Goal: Information Seeking & Learning: Check status

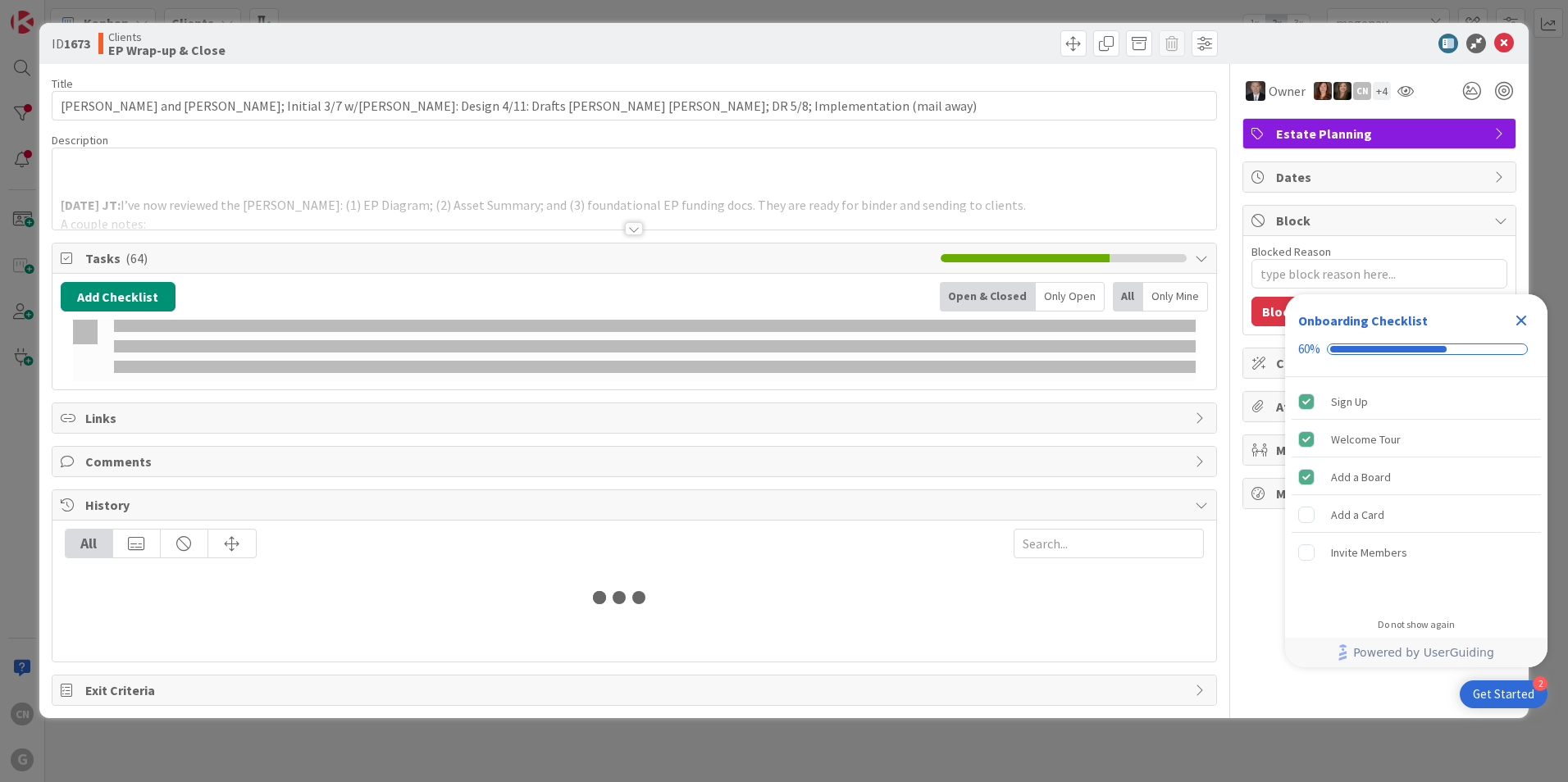
type input "magenau"
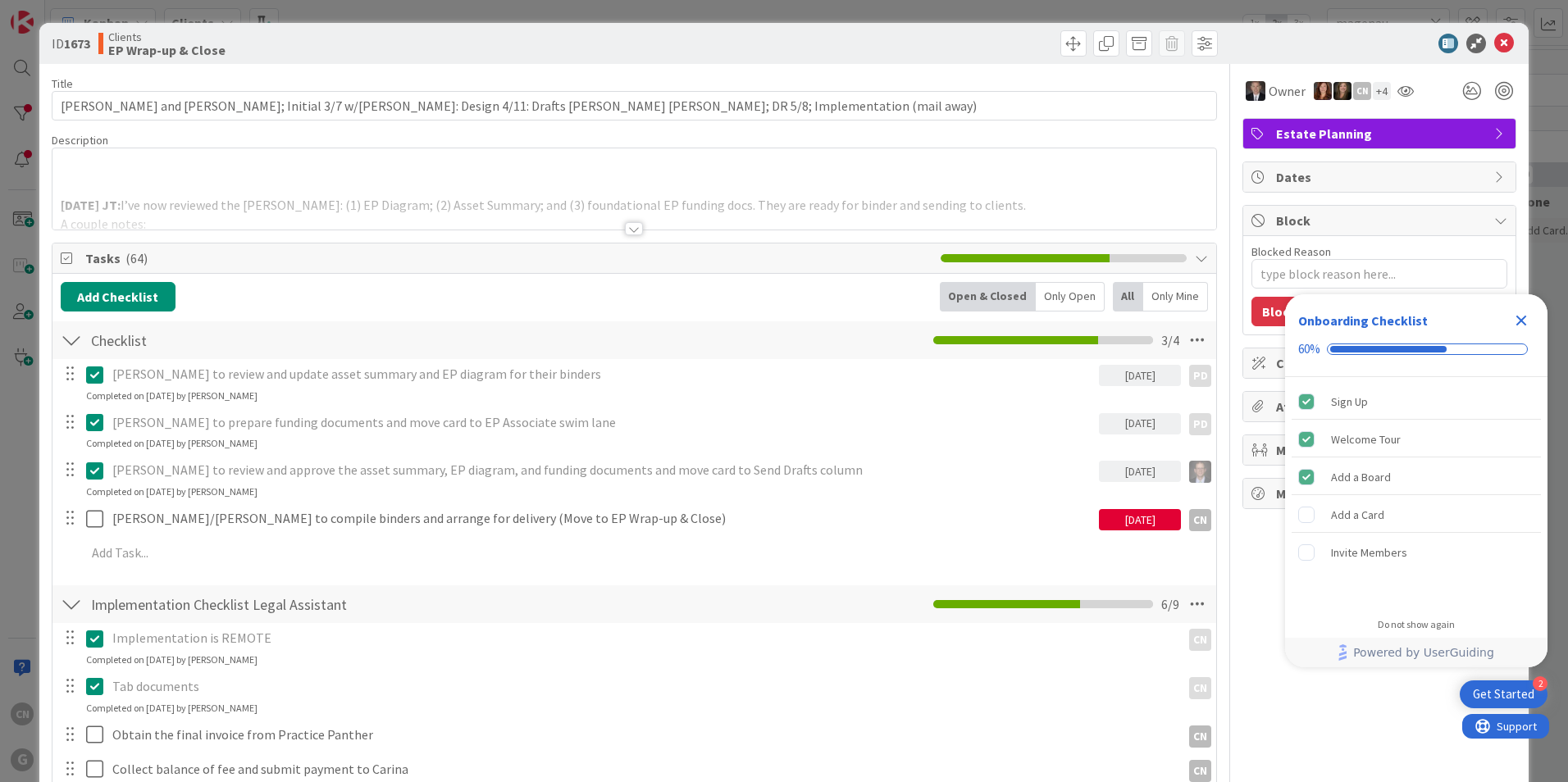
type textarea "x"
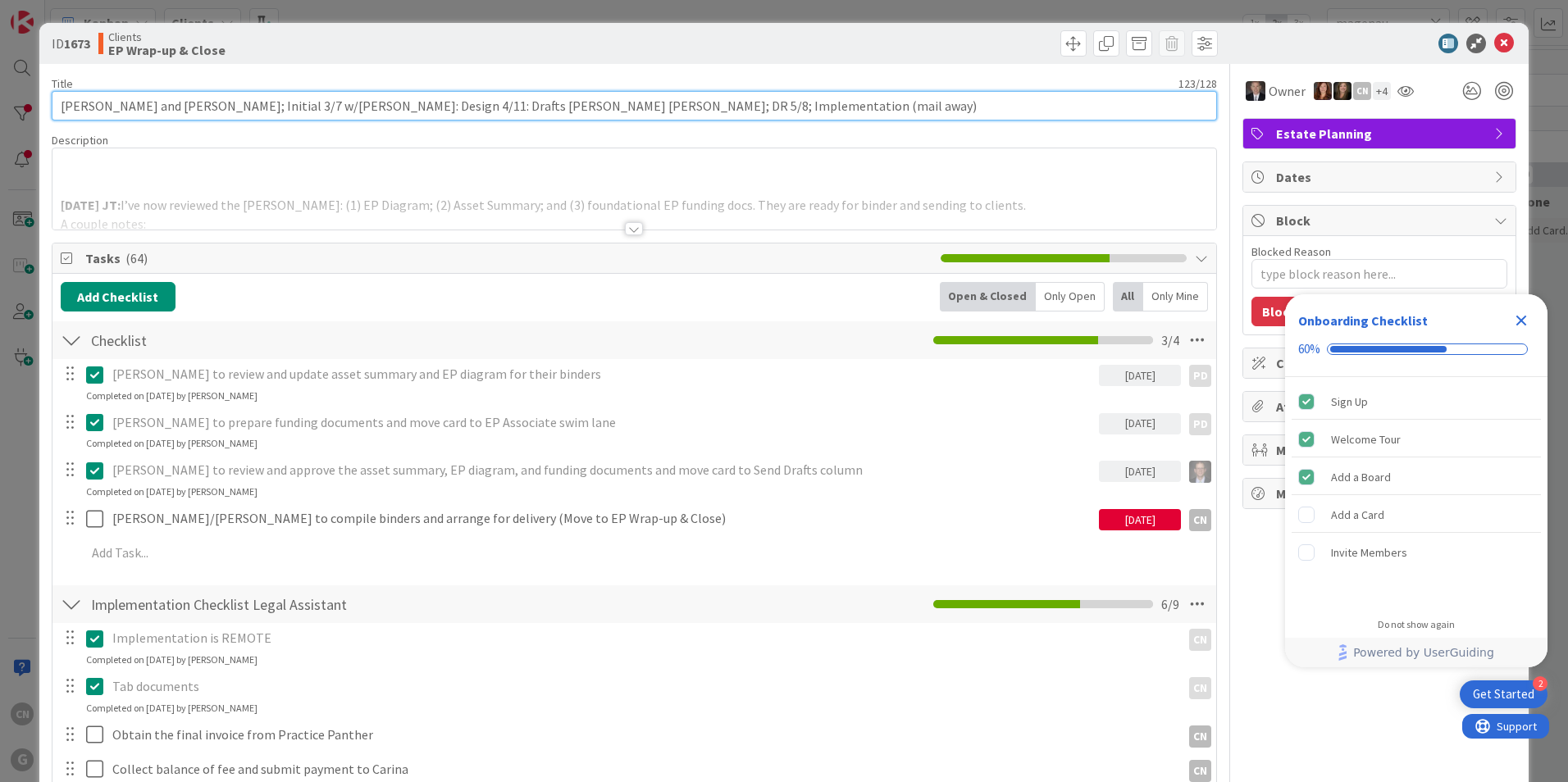
click at [704, 106] on input "Hagberg, Mark and Elizabeth; Initial 3/7 w/Brad: Design 4/11: Drafts Anthony Jo…" at bounding box center [634, 106] width 1165 height 30
type input "Hagberg, Mark and Elizabeth; Initial 3/7 w/Brad: Design 4/11: Drafts Anthony Jo…"
type textarea "x"
click at [747, 107] on input "Hagberg, Mark and Elizabeth; Initial 3/7 w/Brad: Design 4/11: Drafts Anthony Jo…" at bounding box center [634, 106] width 1165 height 30
type input "Hagberg, Mark and Elizabeth; Initial 3/7 w/Brad: Design 4/11: Drafts Anthony Jo…"
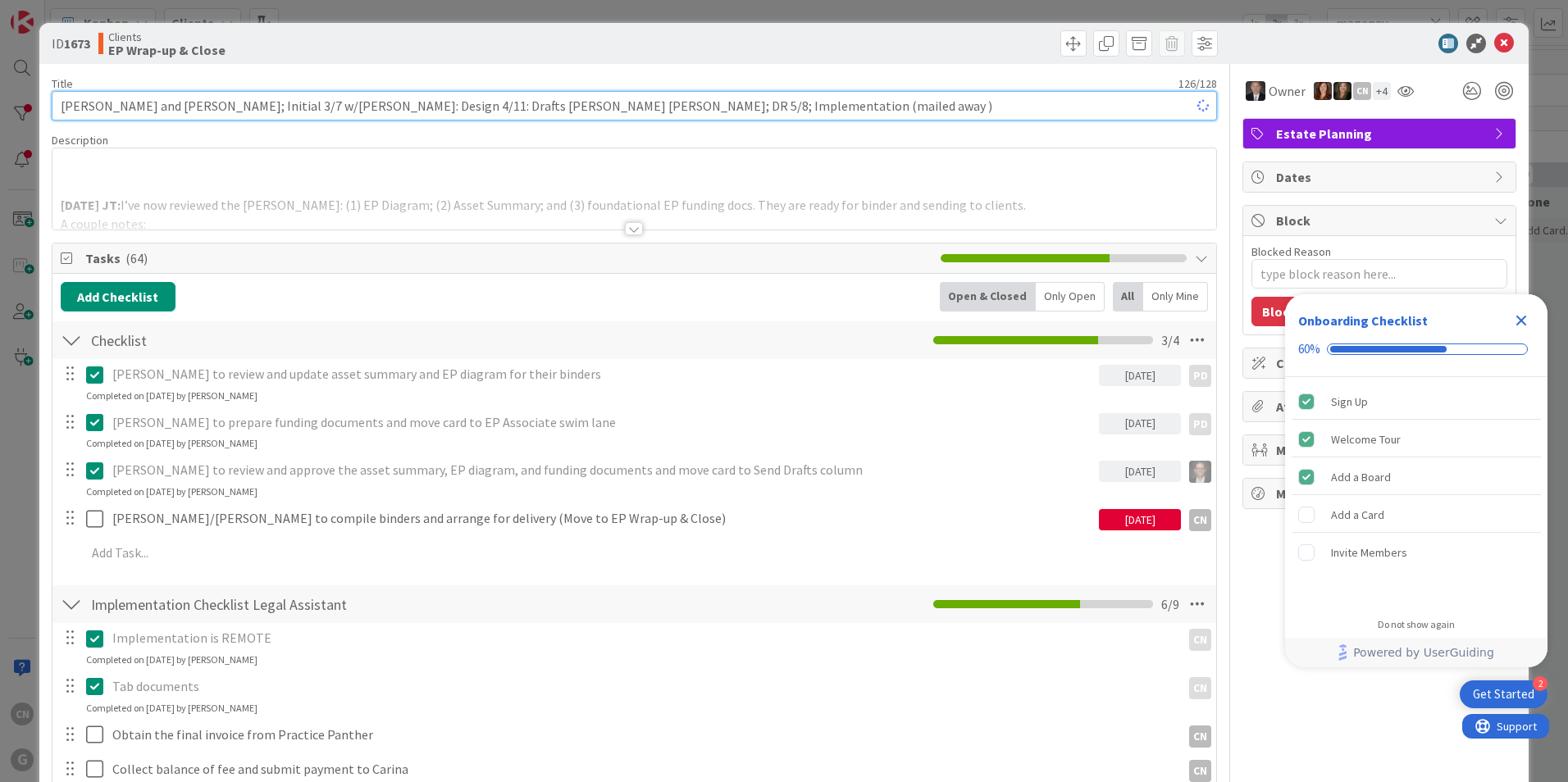
type textarea "x"
type input "Hagberg, Mark and Elizabeth; Initial 3/7 w/Brad: Design 4/11: Drafts Anthony Jo…"
type textarea "x"
click at [717, 108] on input "Hagberg, Mark and Elizabeth; Initial 3/7 w/Brad: Design 4/11: Drafts Anthony Jo…" at bounding box center [634, 106] width 1165 height 30
type input "Hagberg, Mark and Elizabeth; Initial 3/7 w/Brad: Design 4/11: Drafts Anthony Jo…"
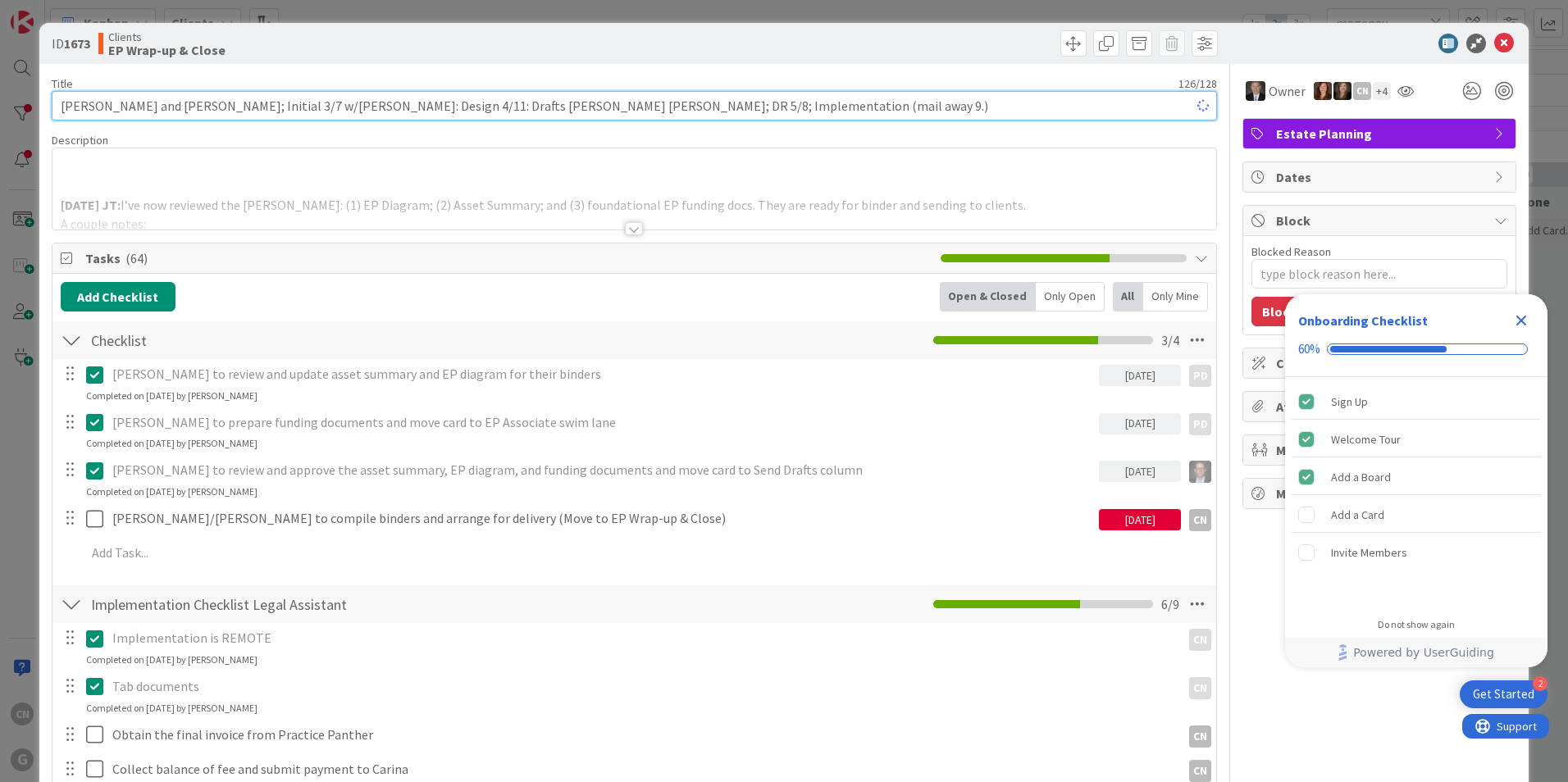
type textarea "x"
click at [679, 106] on input "Hagberg, Mark and Elizabeth; Initial 3/7 w/Brad: Design 4/11: Drafts Anthony Jo…" at bounding box center [634, 106] width 1165 height 30
type input "Hagberg, Mark and Elizabeth; Initial 3/7 w/Brad: Design 4/11: Drafts Anthony Jo…"
type textarea "x"
type input "Hagberg, Mark and Elizabeth; Initial 3/7 w/Brad: Design 4/11: Drafts Anthony Jo…"
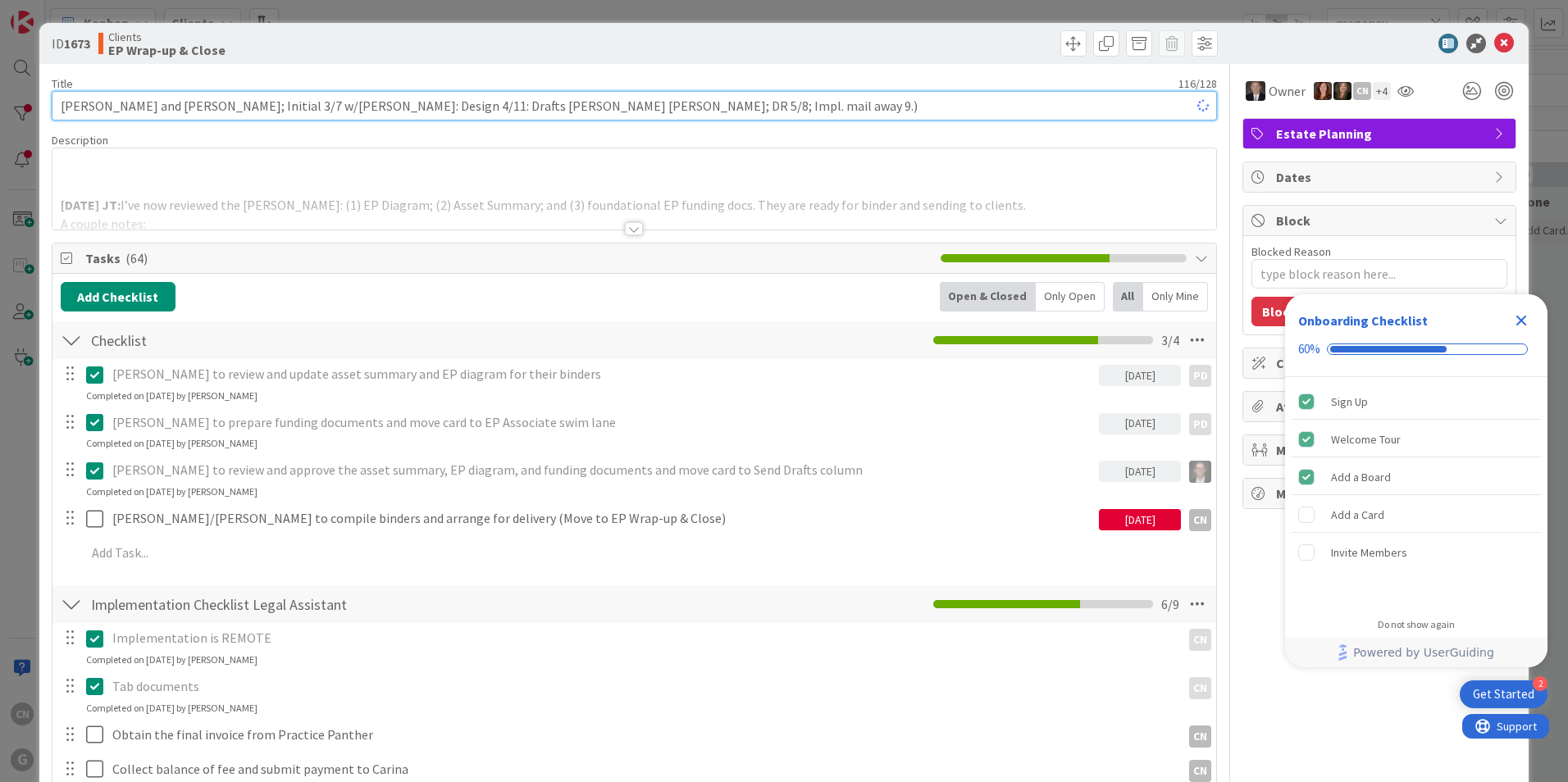
type textarea "x"
type input "Hagberg, Mark and Elizabeth; Initial 3/7 w/Brad: Design 4/11: Drafts Anthony Jo…"
type textarea "x"
type input "Hagberg, Mark and Elizabeth; Initial 3/7 w/Brad: Design 4/11: Drafts Anthony Jo…"
type textarea "x"
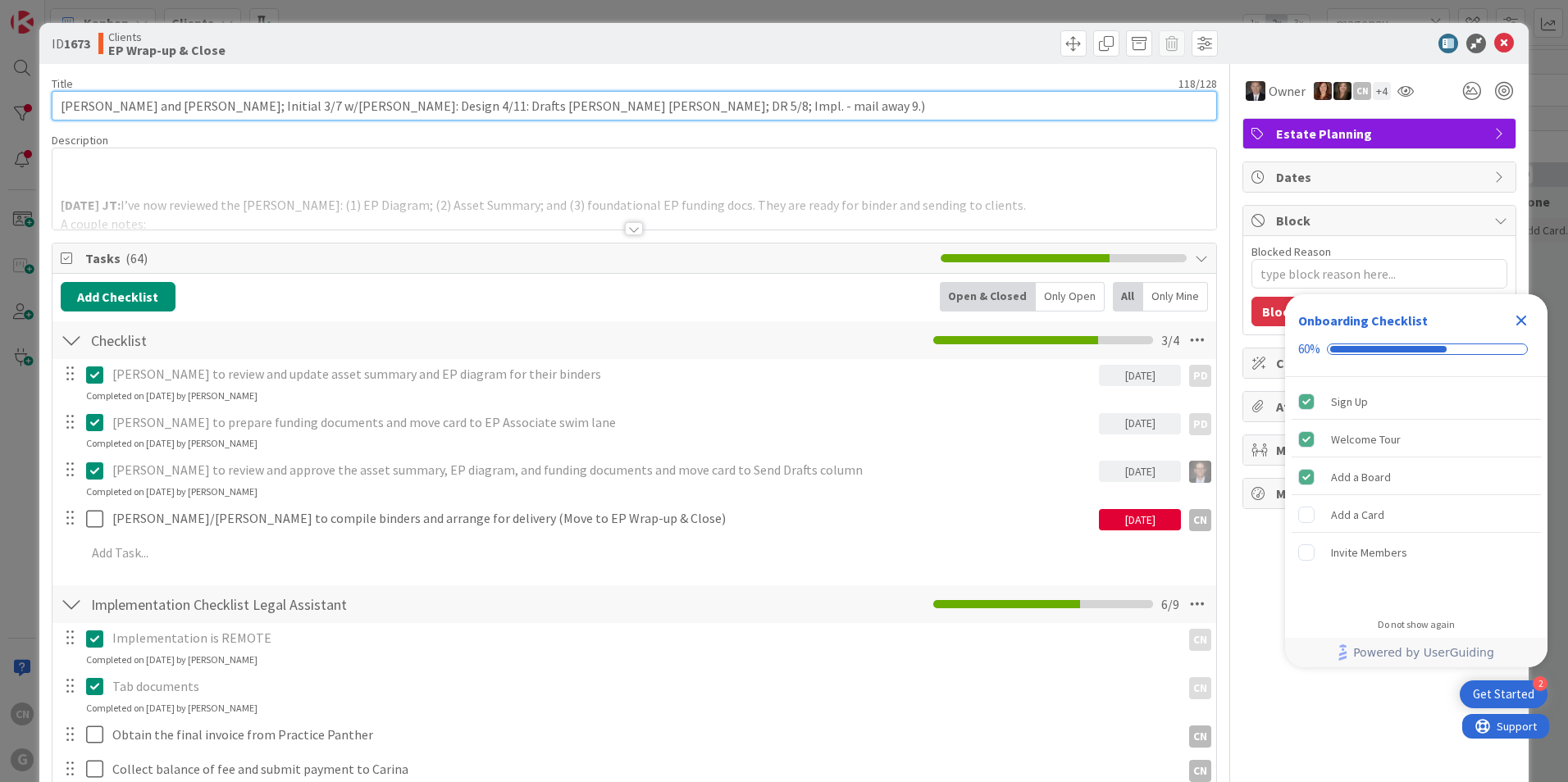
click at [646, 107] on input "Hagberg, Mark and Elizabeth; Initial 3/7 w/Brad: Design 4/11: Drafts Anthony Jo…" at bounding box center [634, 106] width 1165 height 30
type input "Hagberg, Mark and Elizabeth; Initial 3/7 w/Brad: Design 4/11: Drafts Anthony Jo…"
type textarea "x"
click at [704, 108] on input "Hagberg, Mark and Elizabeth; Initial 3/7 w/Brad: Design 4/11: Drafts Anthony Jo…" at bounding box center [634, 106] width 1165 height 30
type input "Hagberg, Mark and Elizabeth; Initial 3/7 w/Brad: Design 4/11: Drafts Anthony Jo…"
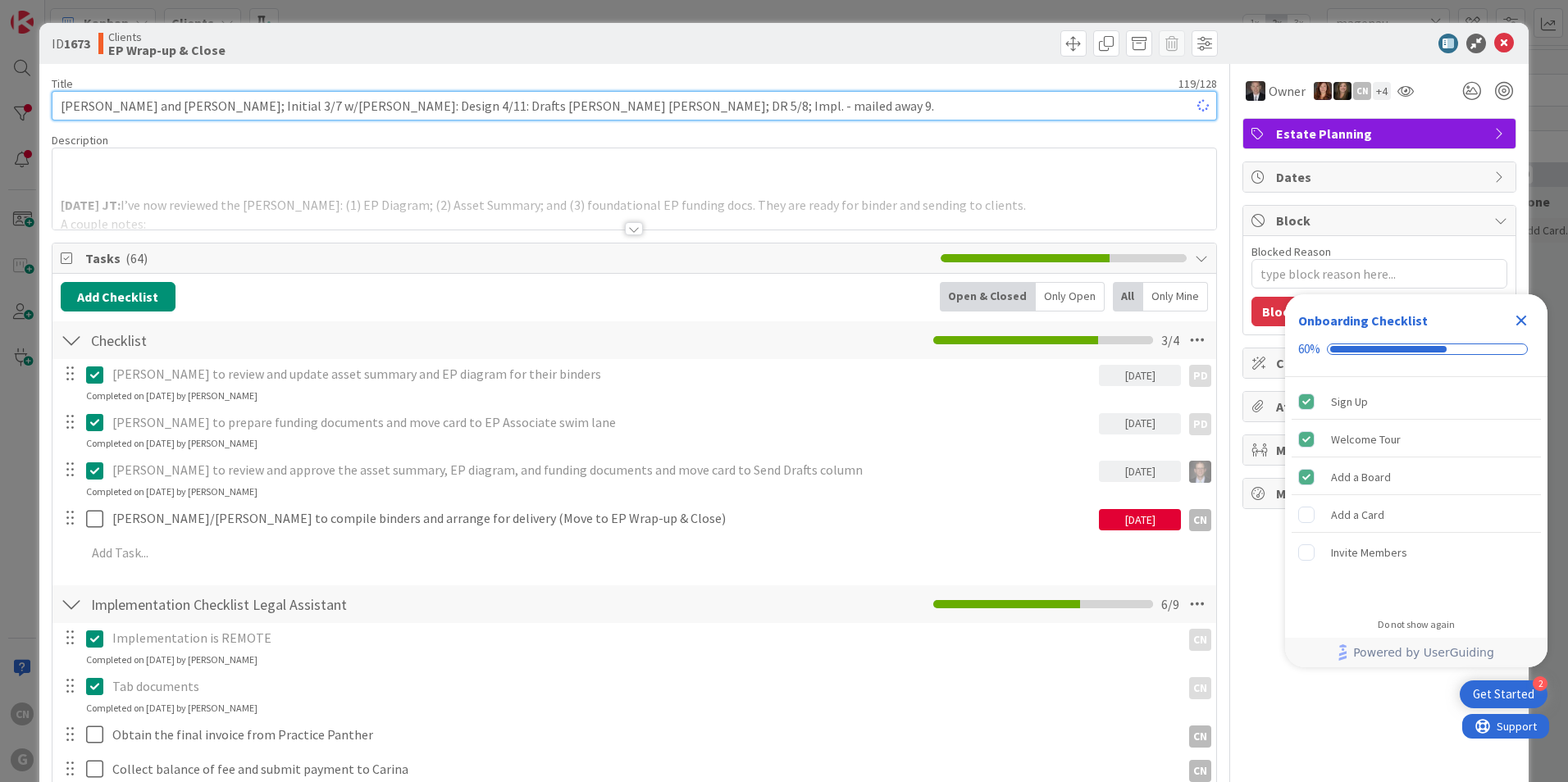
type textarea "x"
type input "Hagberg, Mark and Elizabeth; Initial 3/7 w/Brad: Design 4/11: Drafts Anthony Jo…"
type textarea "x"
click at [759, 103] on input "Hagberg, Mark and Elizabeth; Initial 3/7 w/Brad: Design 4/11: Drafts Anthony Jo…" at bounding box center [634, 106] width 1165 height 30
type input "Hagberg, Mark and Elizabeth; Initial 3/7 w/Brad: Design 4/11: Drafts Anthony Jo…"
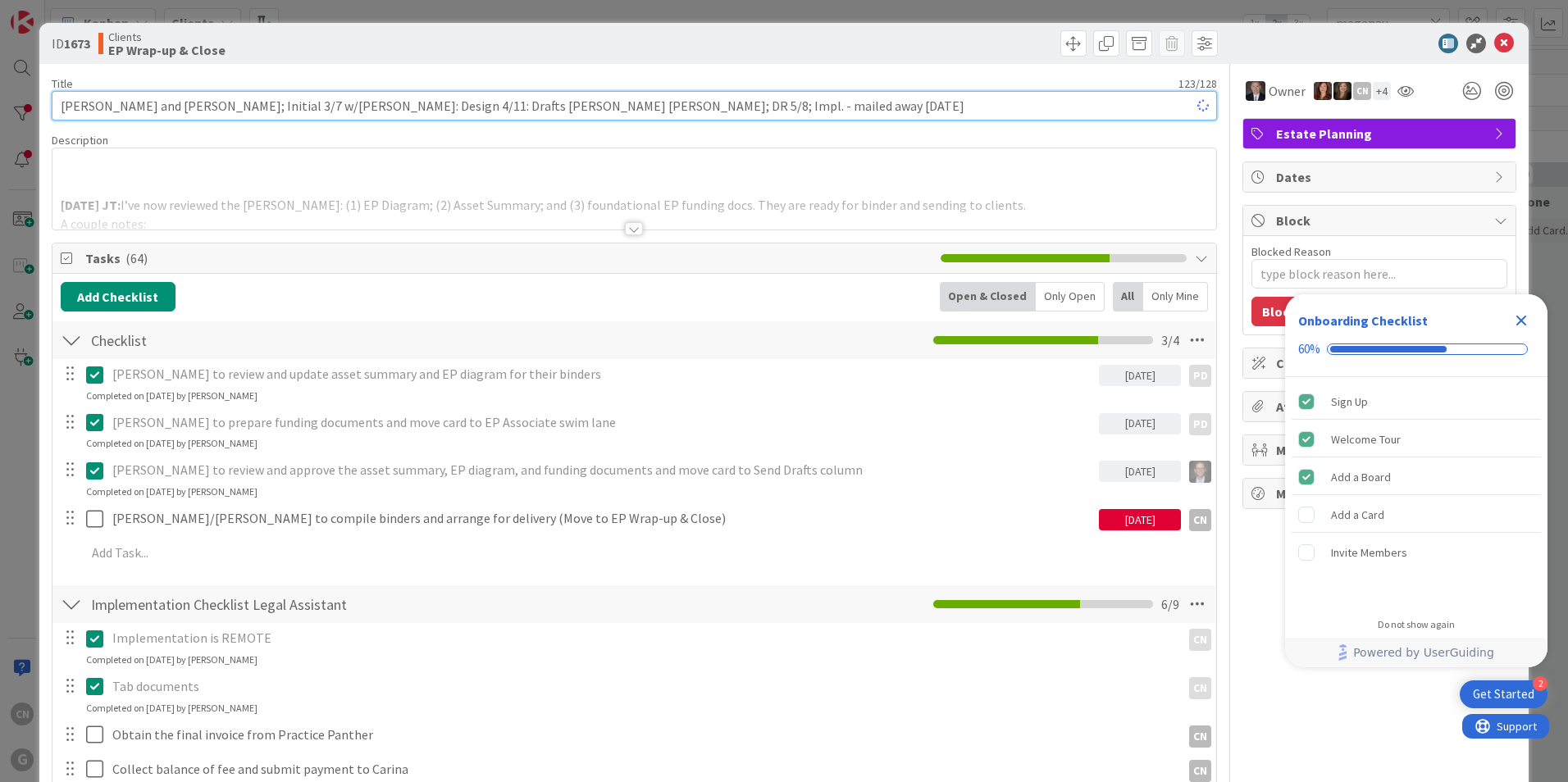
type textarea "x"
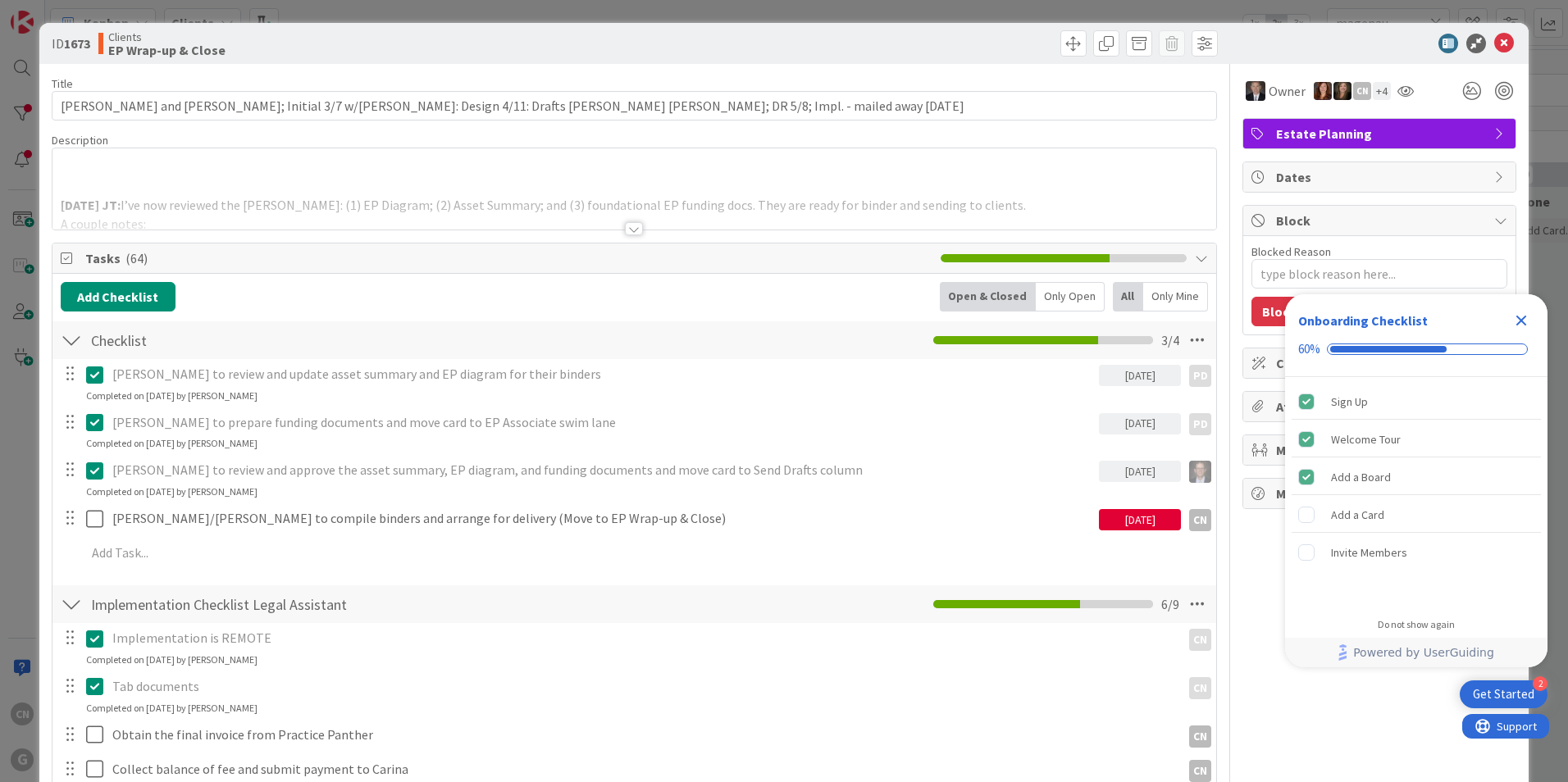
click at [625, 230] on div at bounding box center [634, 229] width 18 height 13
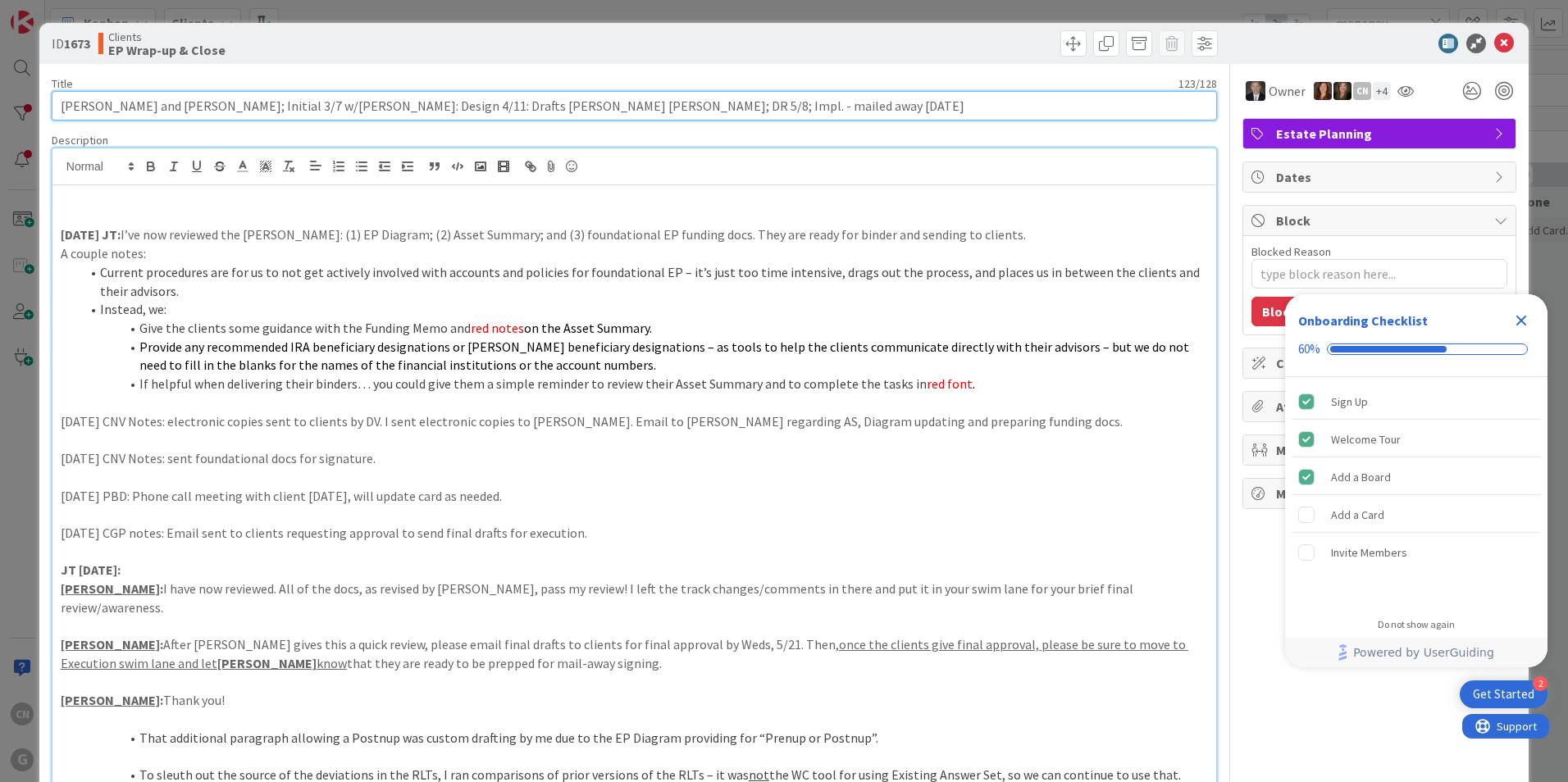
drag, startPoint x: 750, startPoint y: 106, endPoint x: 695, endPoint y: 107, distance: 55.0
click at [695, 107] on input "Hagberg, Mark and Elizabeth; Initial 3/7 w/Brad: Design 4/11: Drafts Anthony Jo…" at bounding box center [634, 106] width 1165 height 30
type input "Hagberg, Mark and Elizabeth; Initial 3/7 w/Brad: Design 4/11: Drafts Anthony Jo…"
type textarea "x"
type input "Hagberg, Mark and Elizabeth; Initial 3/7 w/Brad: Design 4/11: Drafts Anthony Jo…"
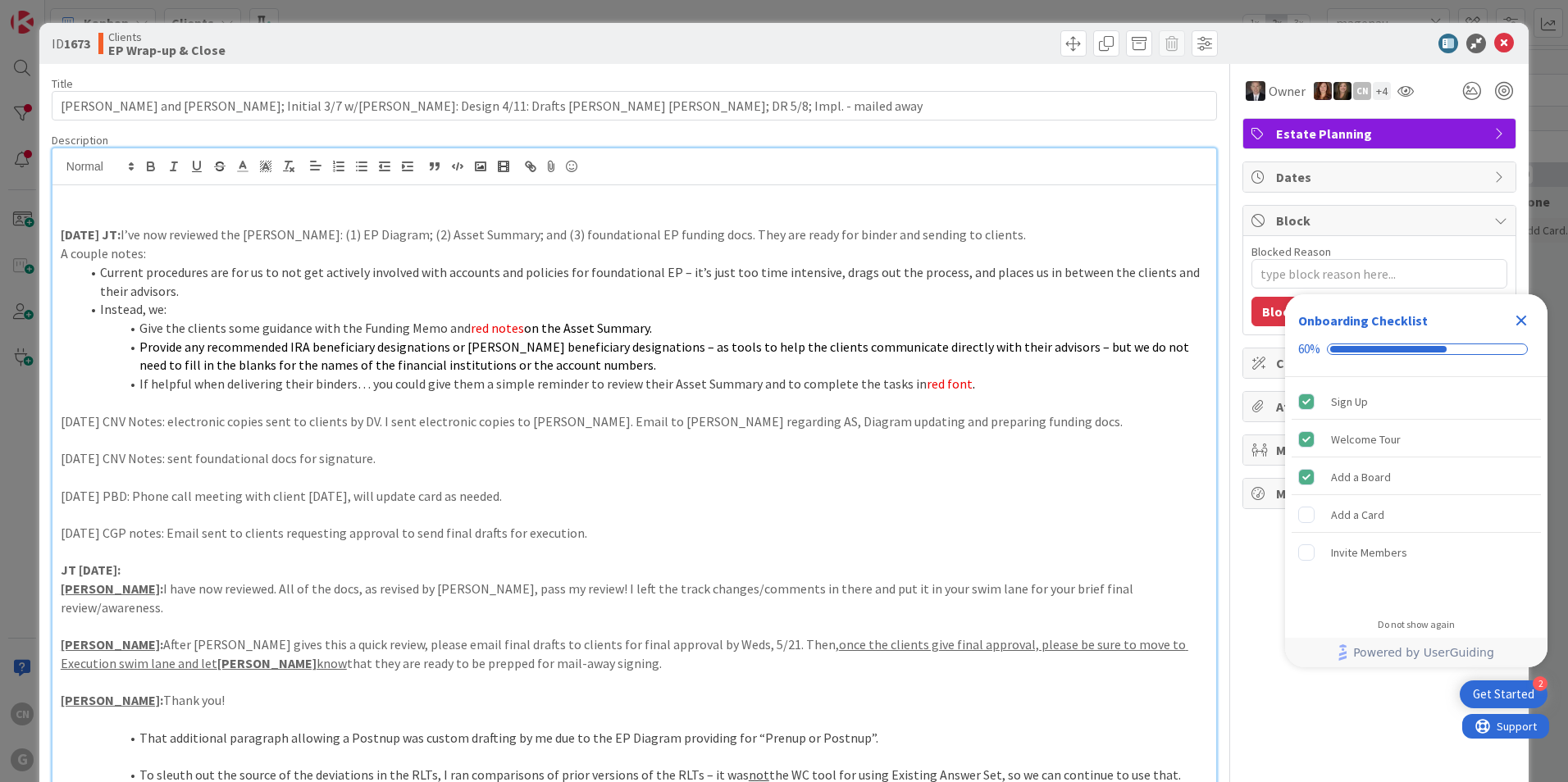
click at [649, 355] on li "Provide any recommended IRA beneficiary designations or TOD beneficiary designa…" at bounding box center [644, 357] width 1128 height 37
click at [1526, 323] on icon "Close Checklist" at bounding box center [1521, 321] width 11 height 11
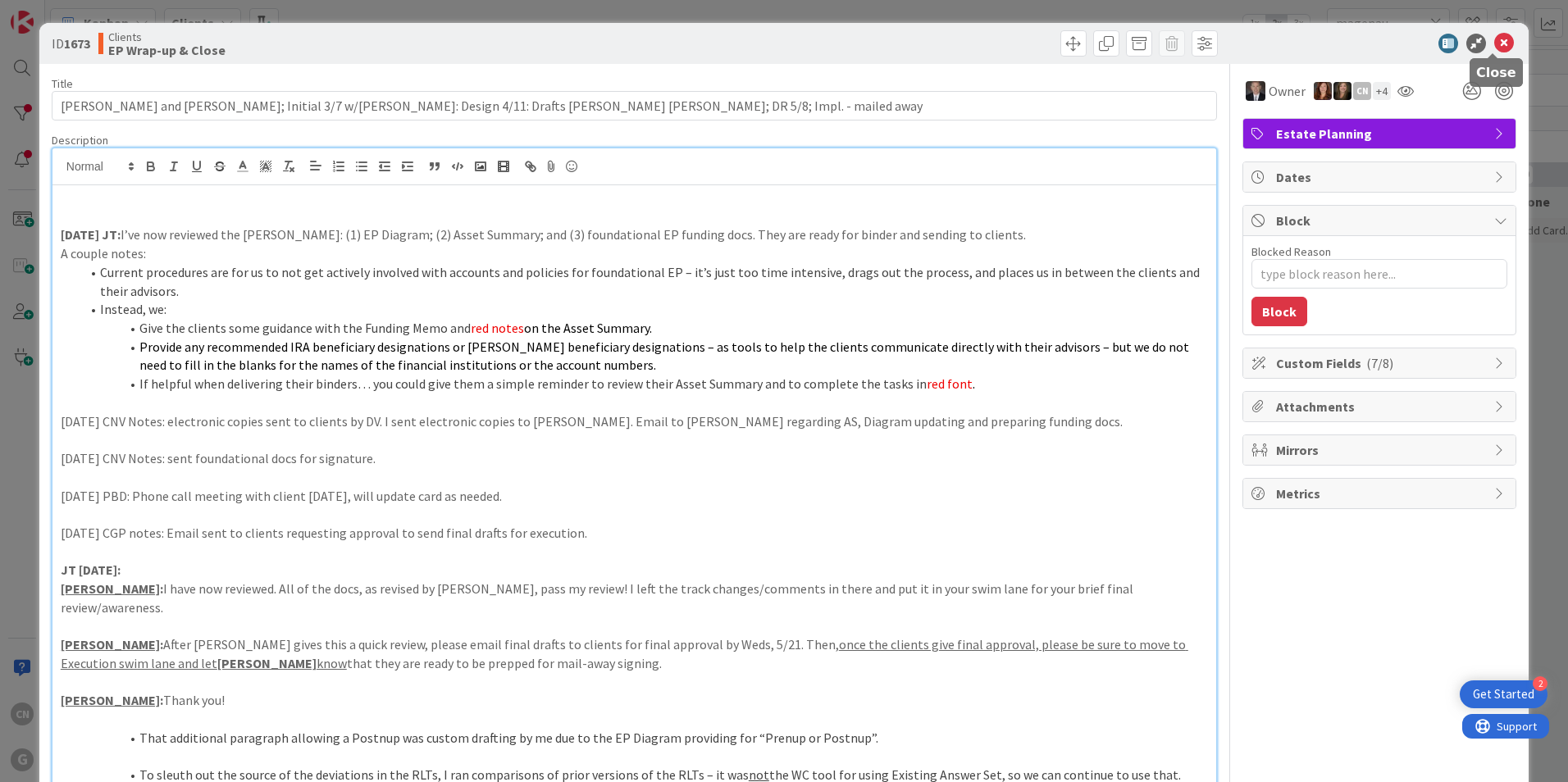
click at [1494, 44] on icon at bounding box center [1504, 43] width 20 height 20
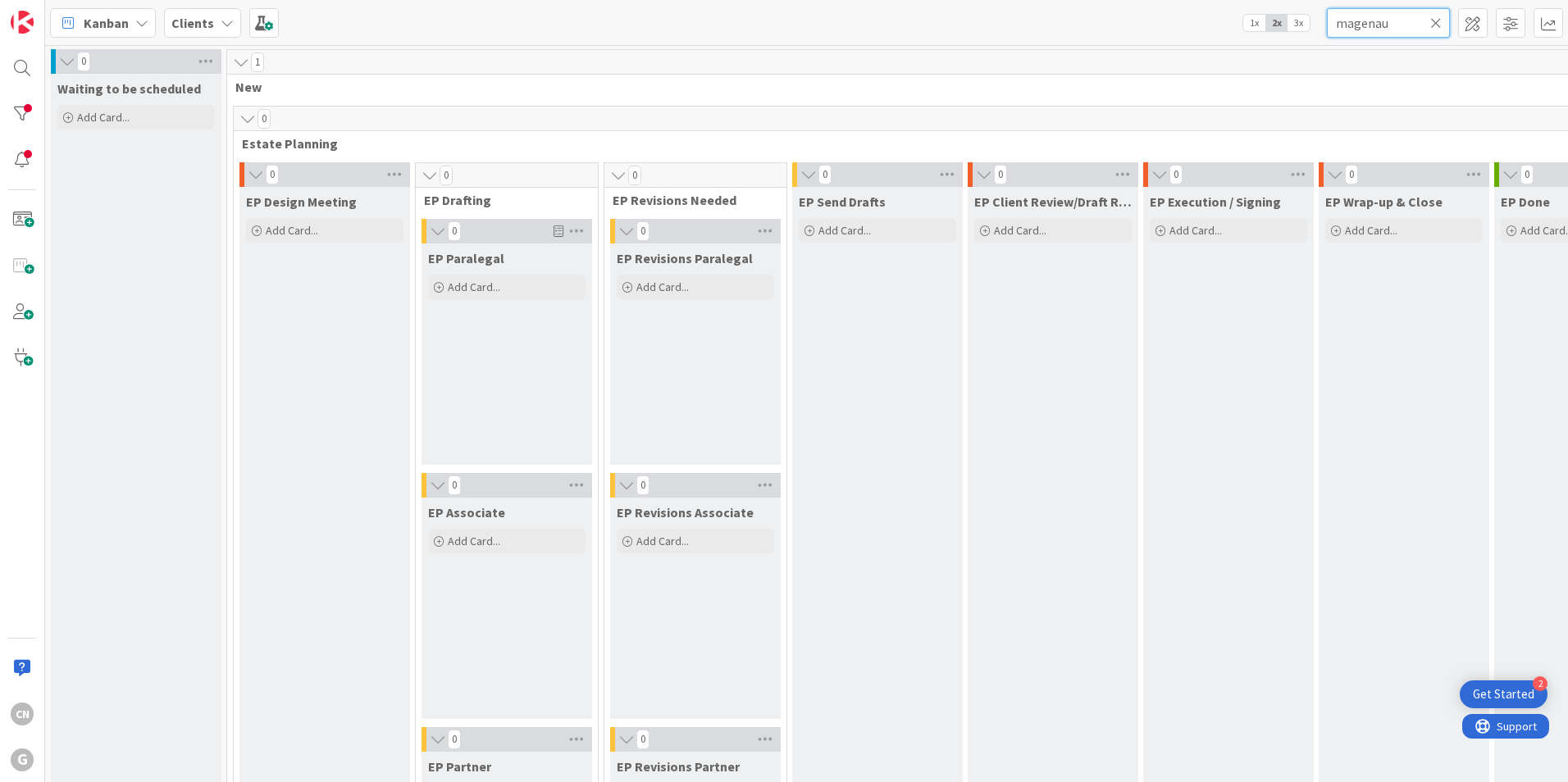
drag, startPoint x: 1389, startPoint y: 25, endPoint x: 1164, endPoint y: 31, distance: 225.1
click at [1168, 32] on div "Kanban Clients 1x 2x 3x magenau" at bounding box center [806, 22] width 1523 height 45
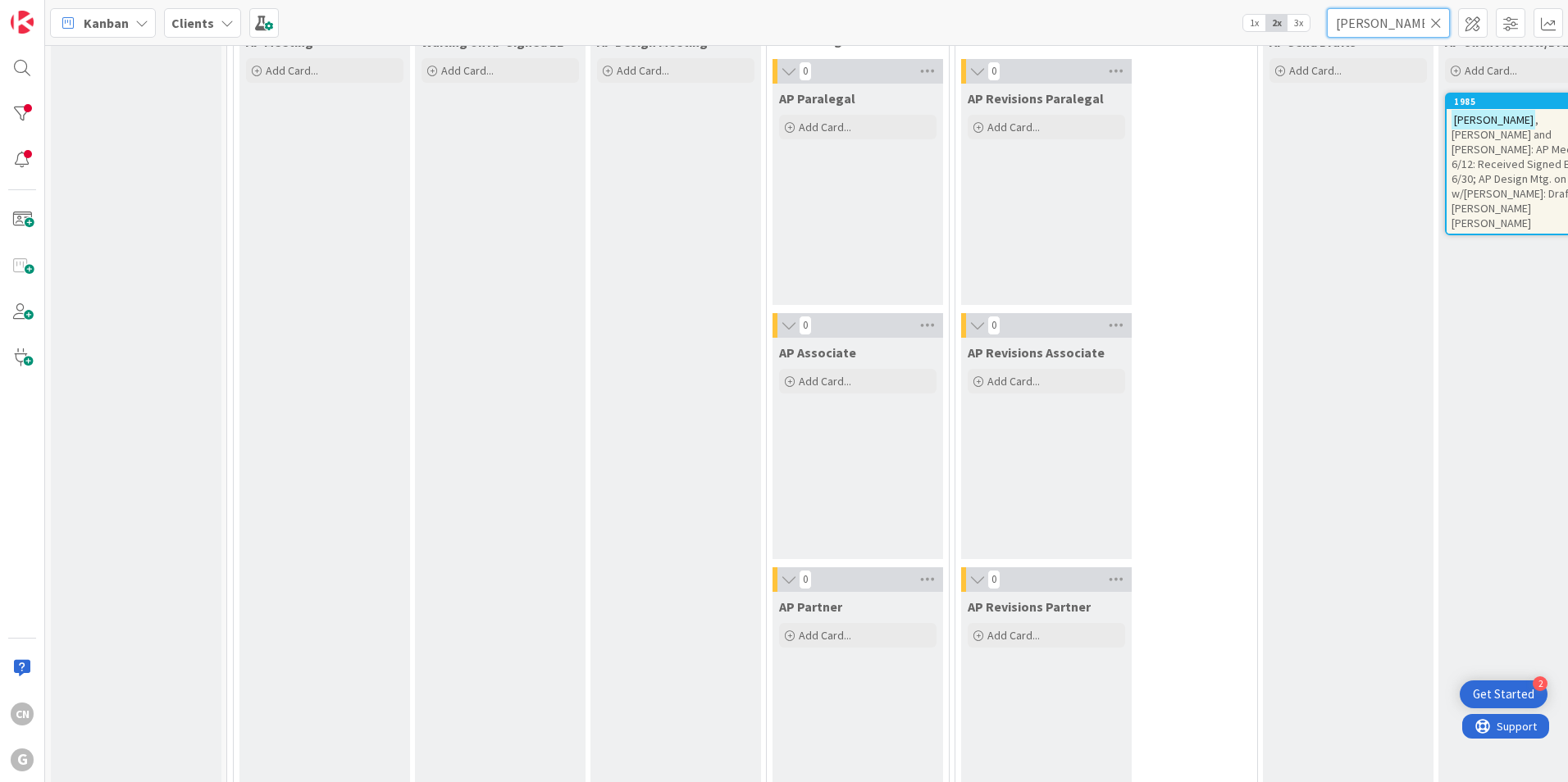
scroll to position [1311, 0]
type input "hagberg"
click at [1452, 145] on span ", Mark and Elizabeth: AP Meeting 6/12: Received Signed EL 6/30; AP Design Mtg. …" at bounding box center [1521, 169] width 140 height 118
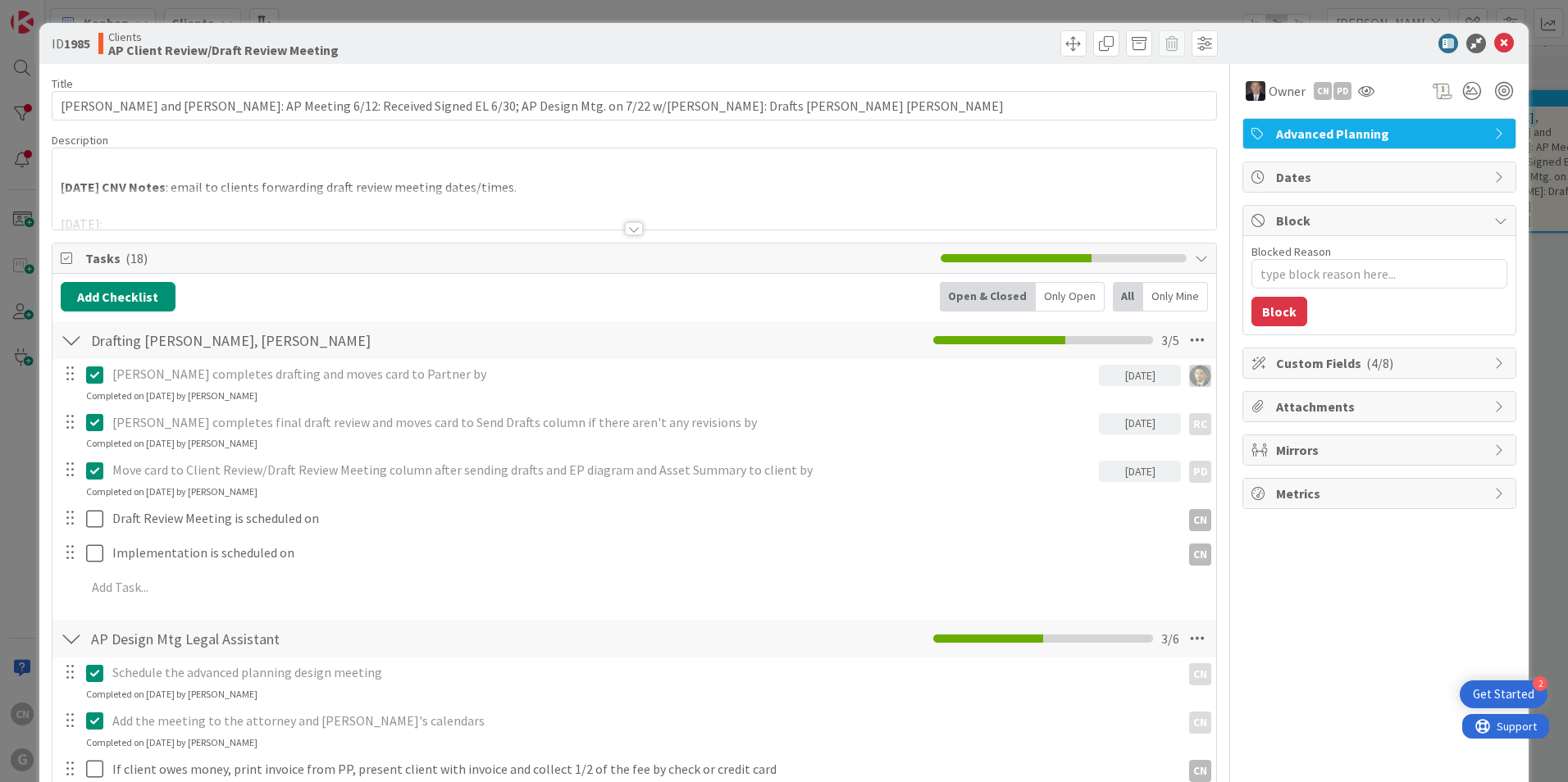
click at [251, 209] on div at bounding box center [634, 209] width 1163 height 42
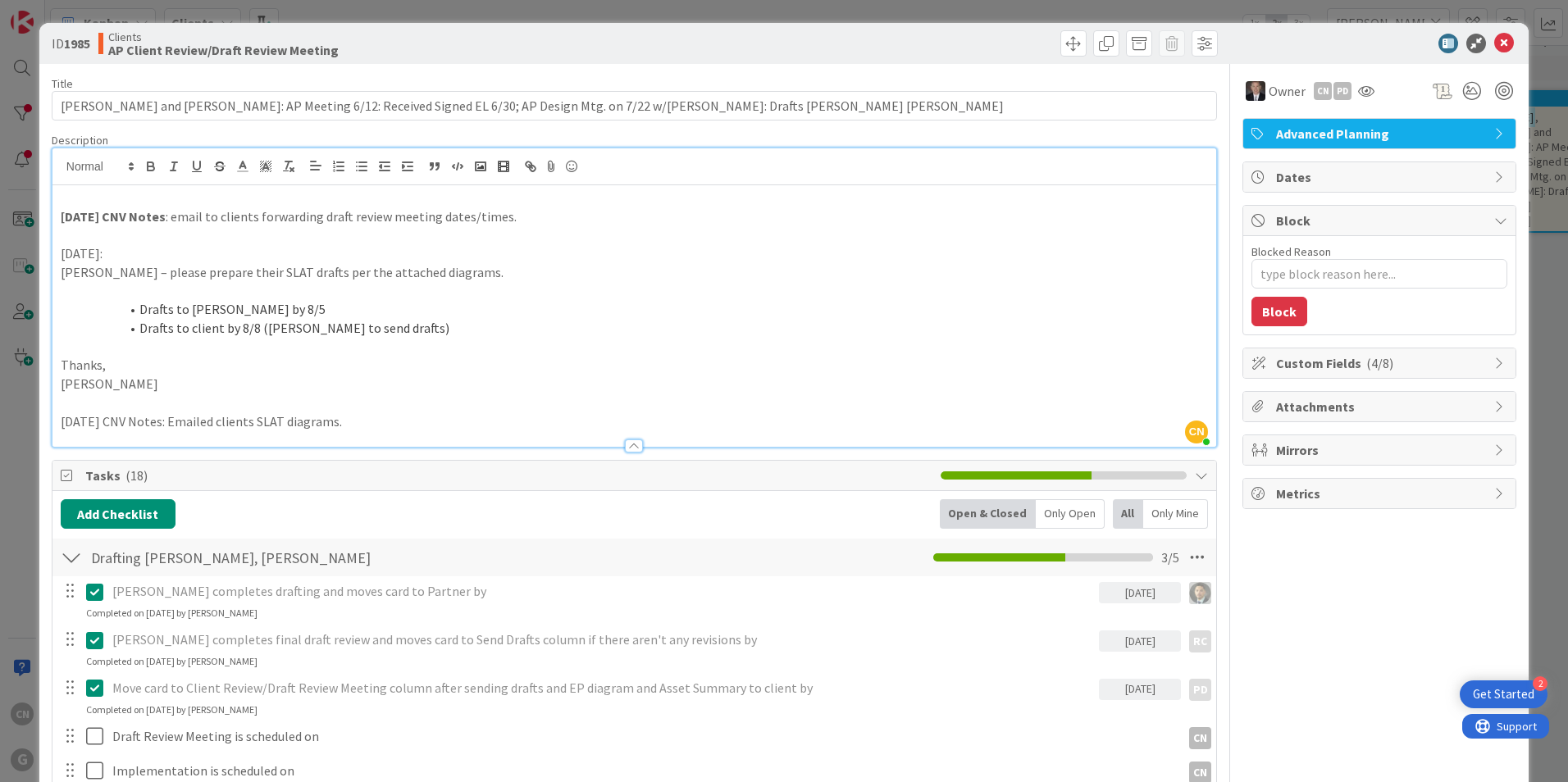
click at [61, 216] on strong "8.21.25 CNV Notes" at bounding box center [113, 217] width 105 height 17
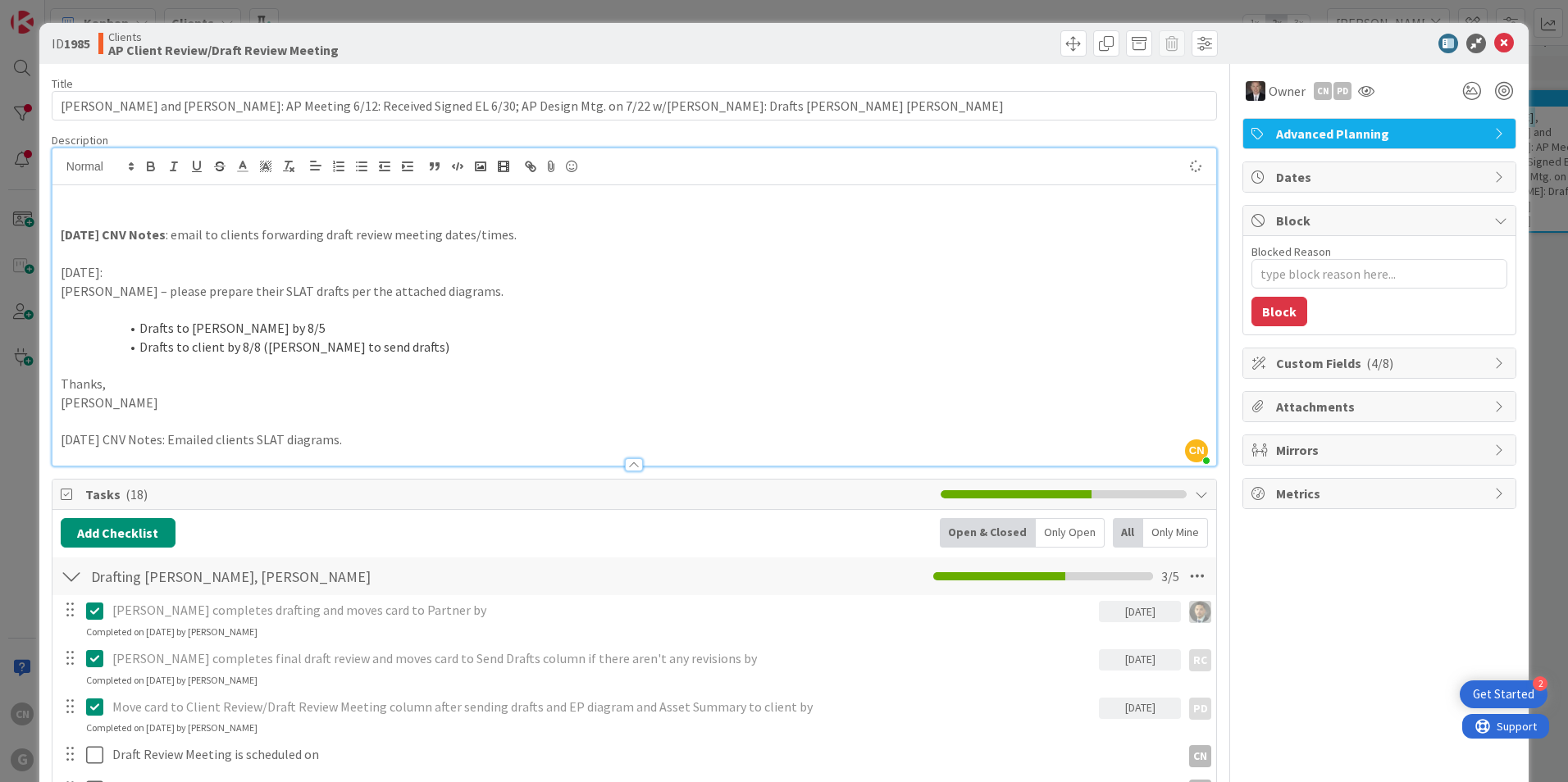
type textarea "x"
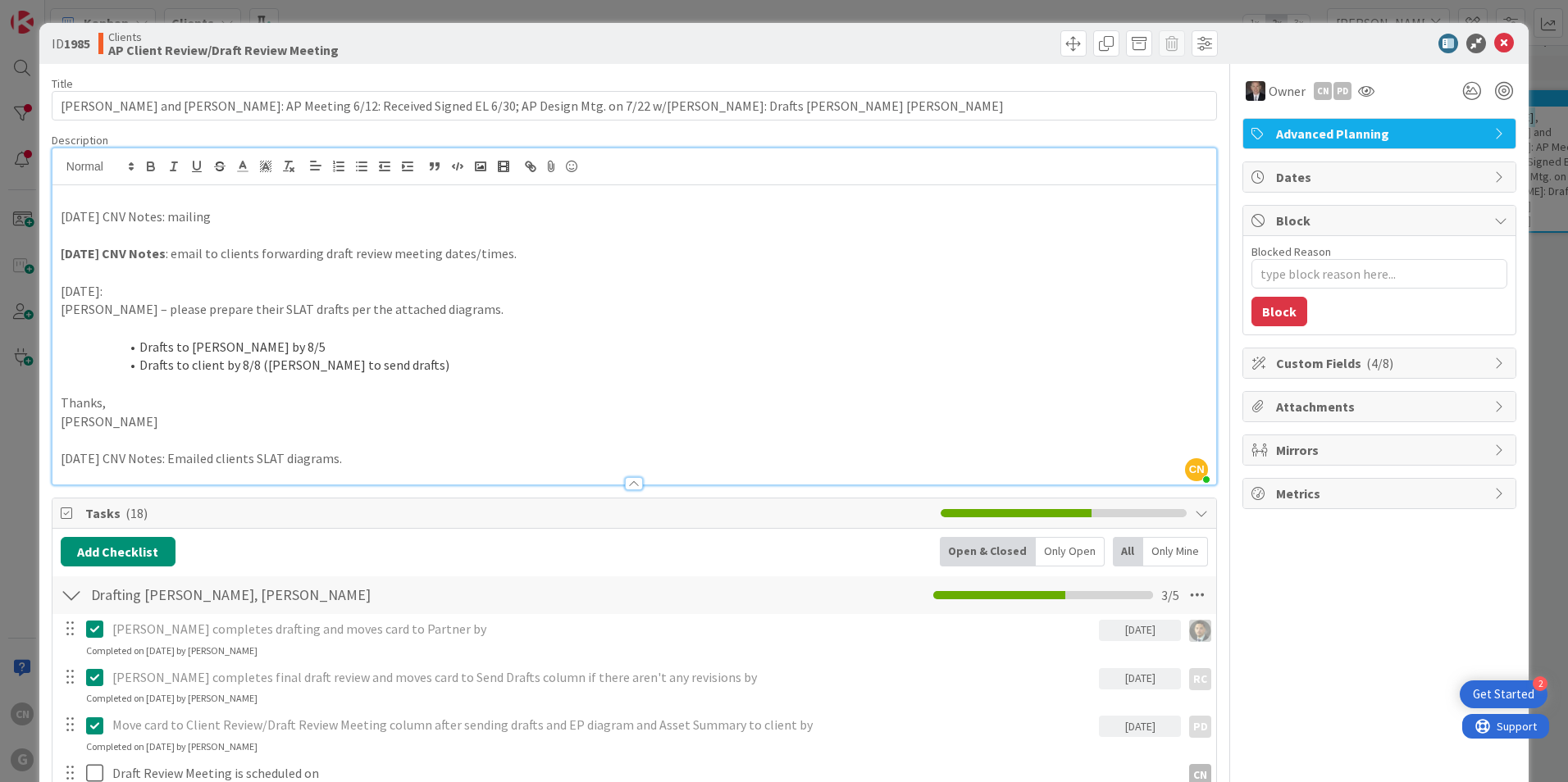
click at [237, 217] on p "9.5.25 CNV Notes: mailing" at bounding box center [634, 217] width 1148 height 19
click at [259, 219] on p "9.5.25 CNV Notes: mailed away docs for signature." at bounding box center [634, 217] width 1148 height 19
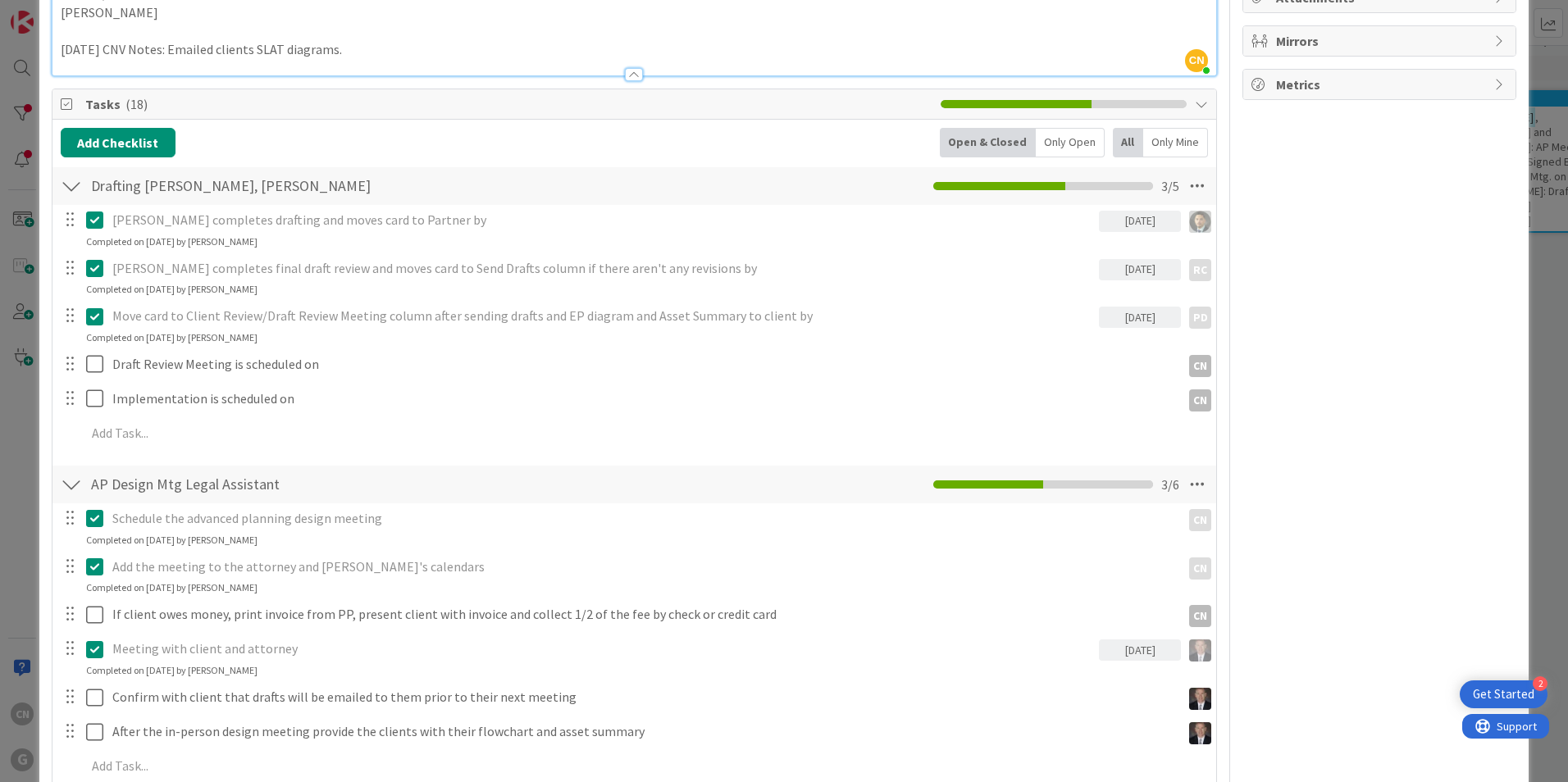
scroll to position [410, 0]
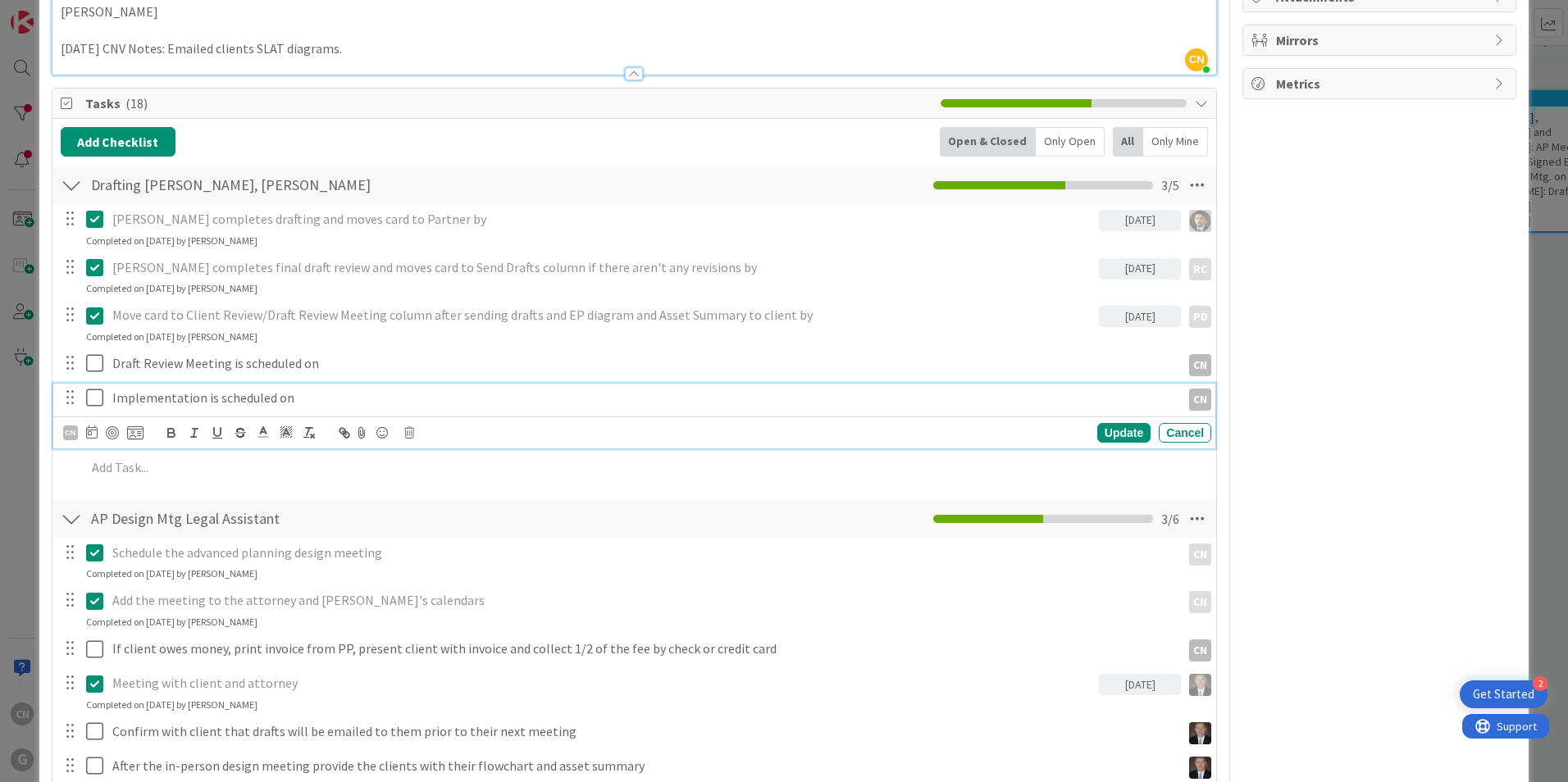
type textarea "x"
click at [346, 397] on p "Implementation is scheduled on" at bounding box center [643, 398] width 1062 height 19
drag, startPoint x: 339, startPoint y: 399, endPoint x: 219, endPoint y: 402, distance: 120.0
click at [219, 402] on p "Implementation is scheduled on" at bounding box center [643, 398] width 1062 height 19
click at [284, 397] on p "Implementation is REMOTE" at bounding box center [643, 398] width 1062 height 19
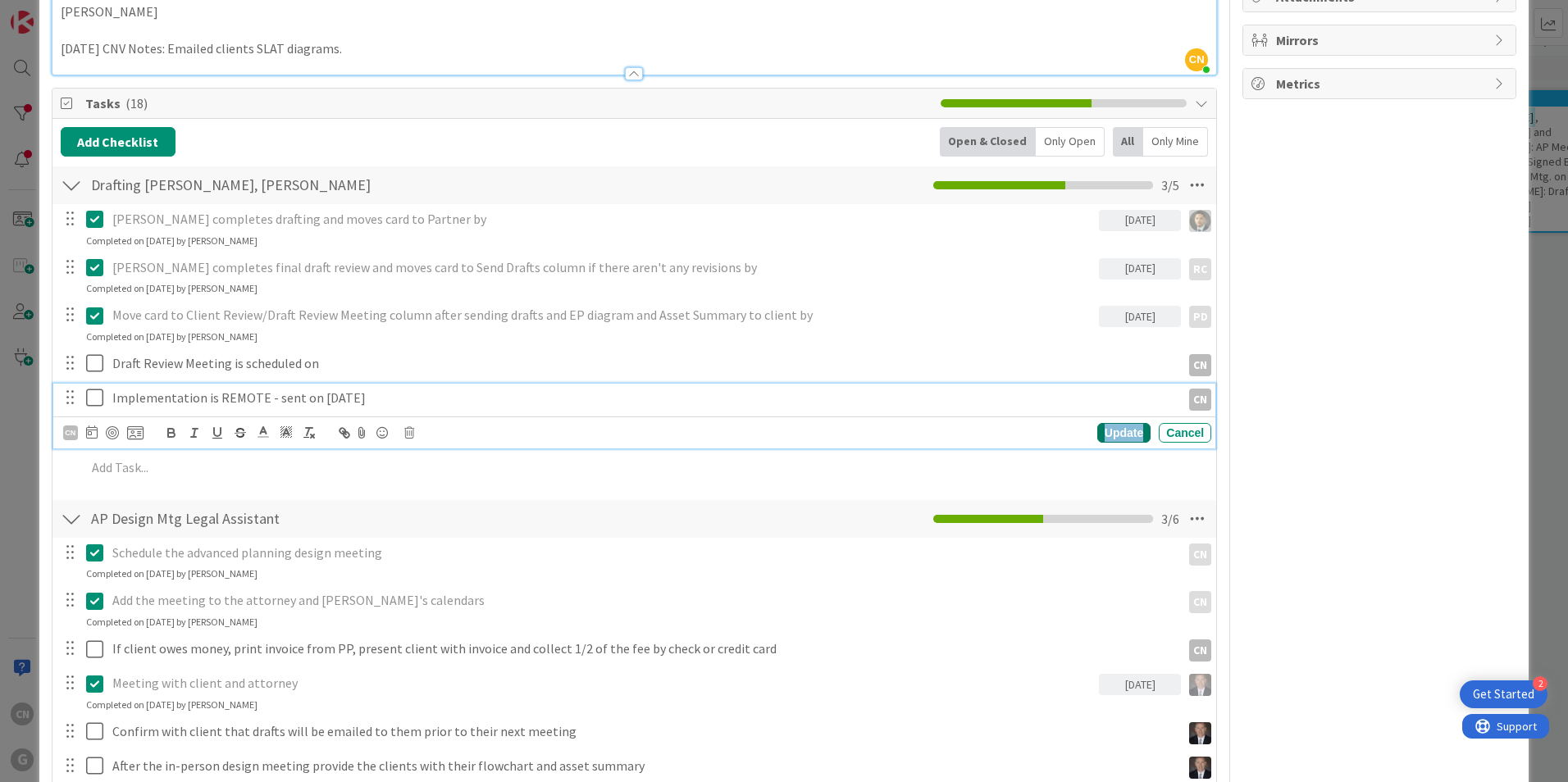
click at [1116, 434] on div "Update" at bounding box center [1123, 433] width 53 height 20
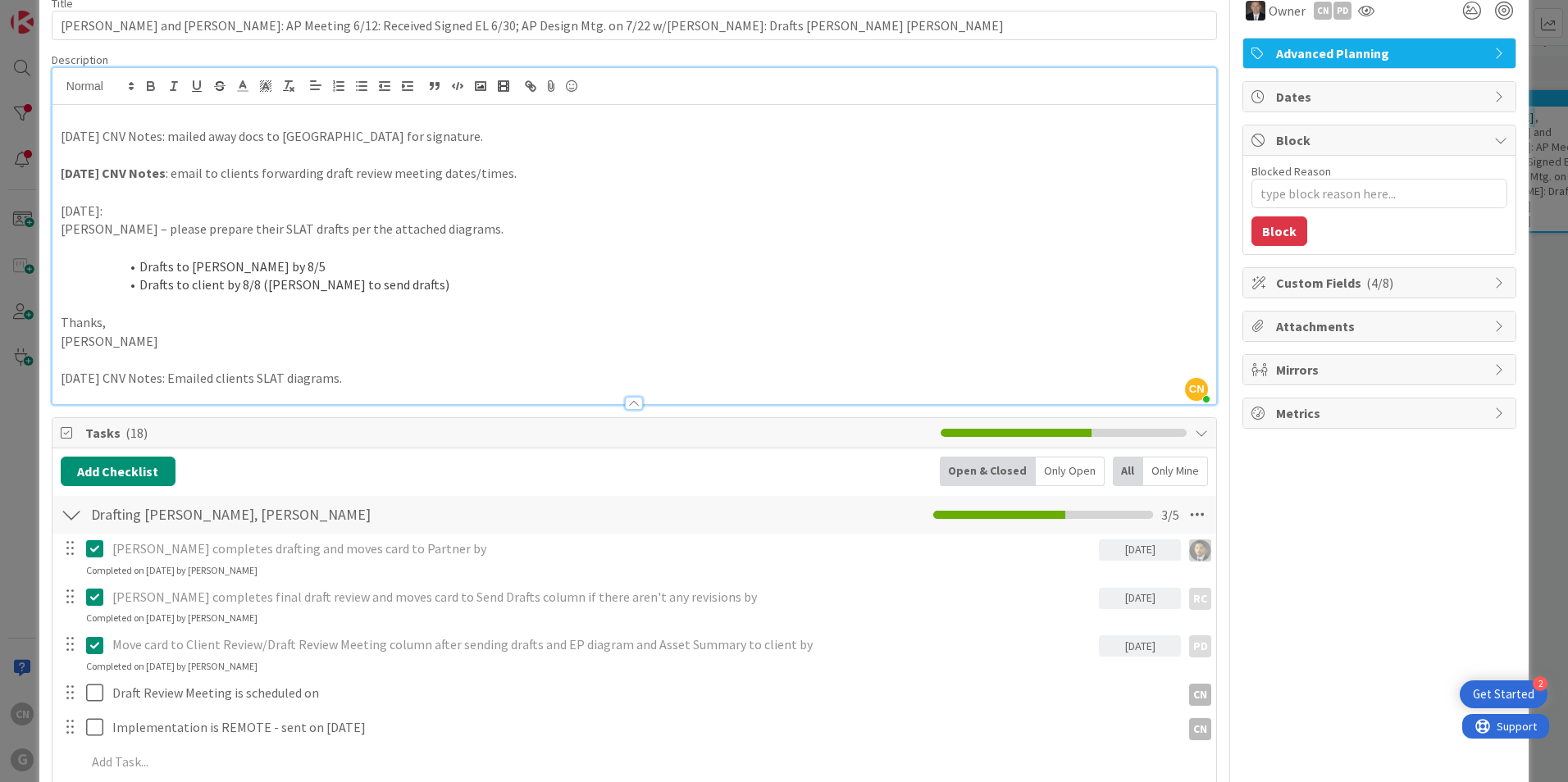
scroll to position [0, 0]
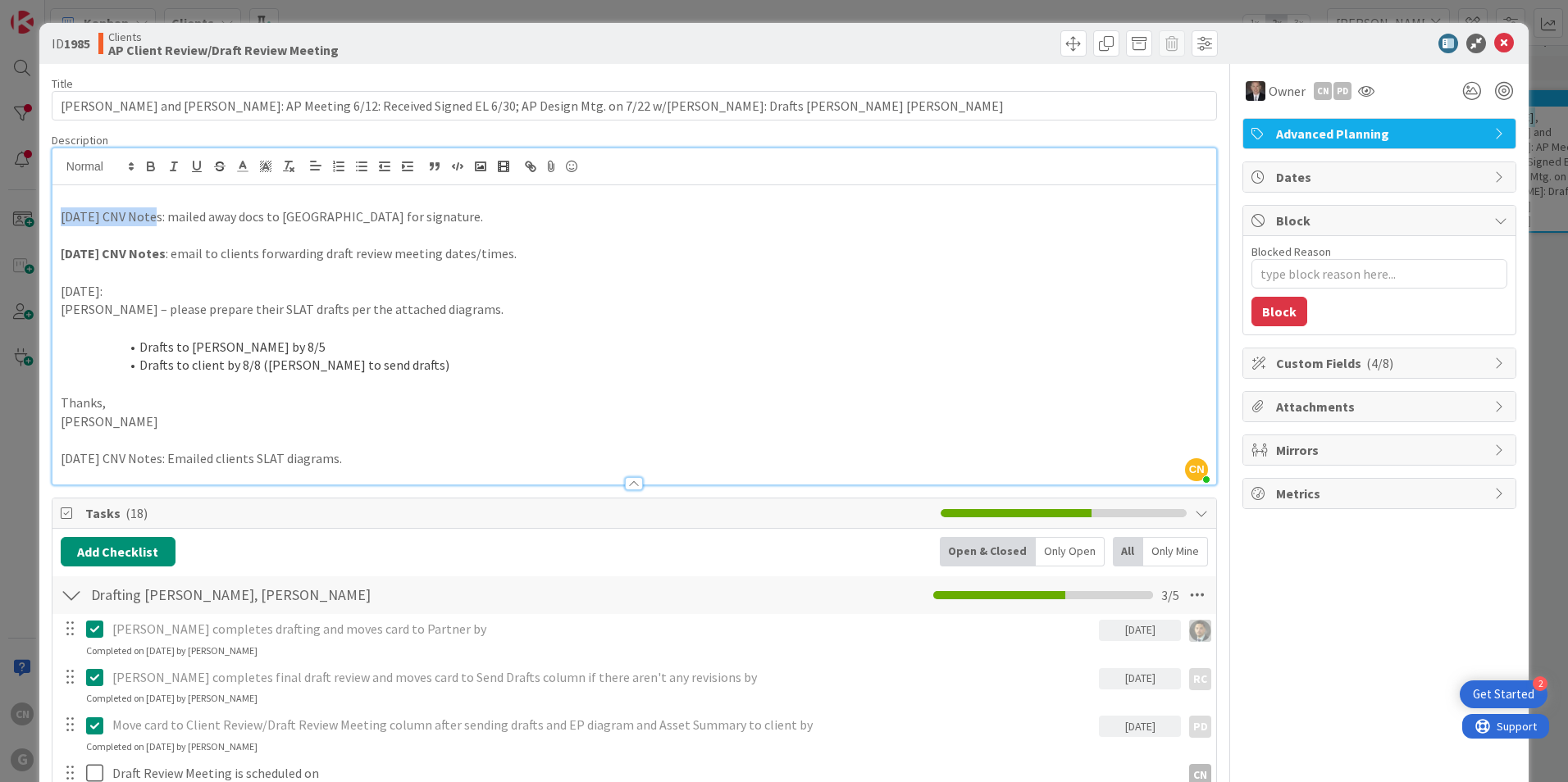
drag, startPoint x: 150, startPoint y: 219, endPoint x: 57, endPoint y: 219, distance: 93.0
click at [57, 219] on div "9.5.25 CNV Notes: mailed away docs to MN for signature. 8.21.25 CNV Notes : ema…" at bounding box center [634, 335] width 1163 height 299
drag, startPoint x: 151, startPoint y: 219, endPoint x: 29, endPoint y: 219, distance: 122.0
click at [29, 219] on div "ID 1985 Clients AP Client Review/Draft Review Meeting Title 120 / 128 Hagberg, …" at bounding box center [784, 391] width 1568 height 782
click at [150, 169] on icon "button" at bounding box center [151, 166] width 15 height 15
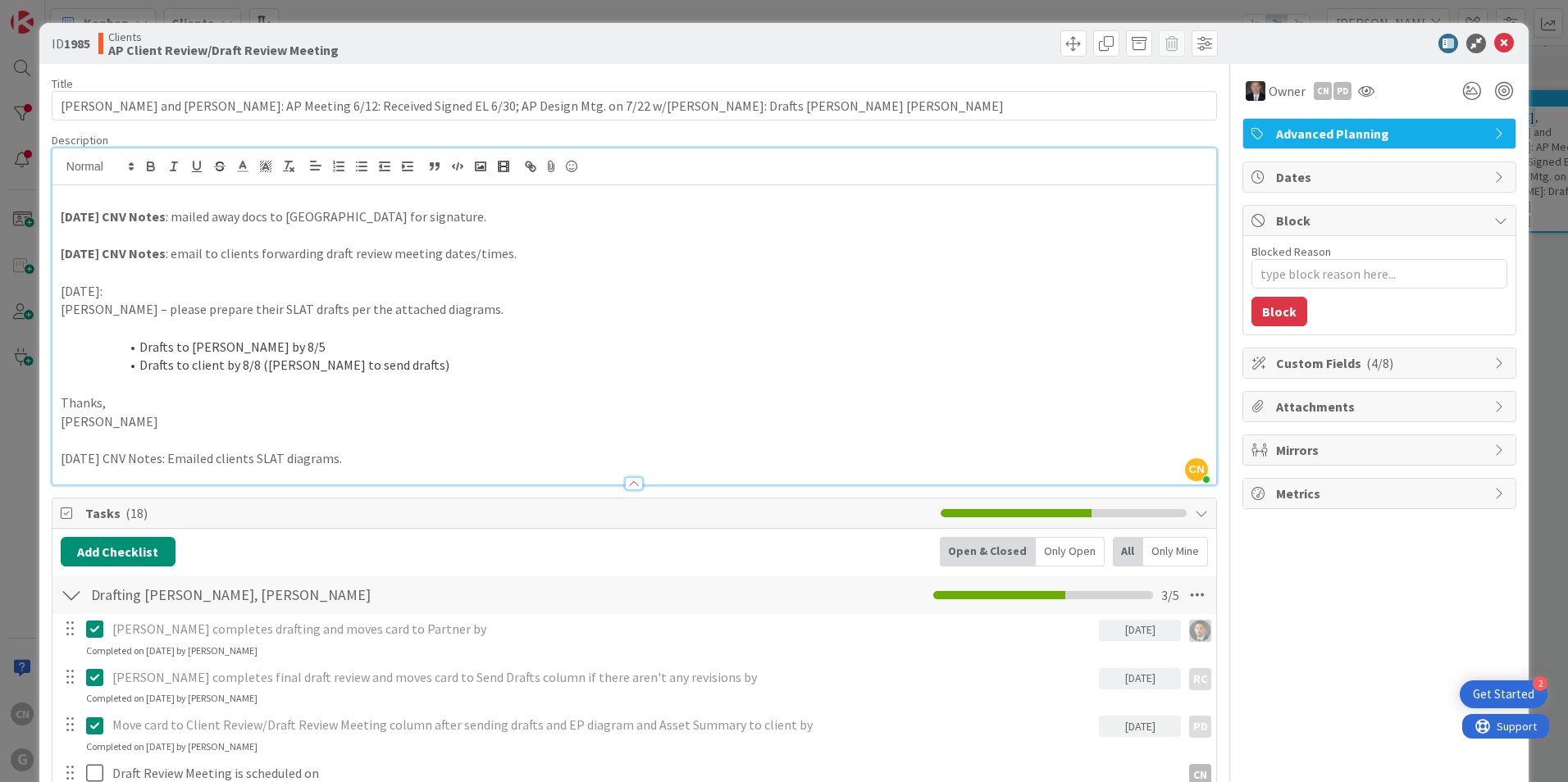
click at [630, 310] on p "Chris – please prepare their SLAT drafts per the attached diagrams." at bounding box center [634, 309] width 1148 height 19
type textarea "x"
